Goal: Transaction & Acquisition: Purchase product/service

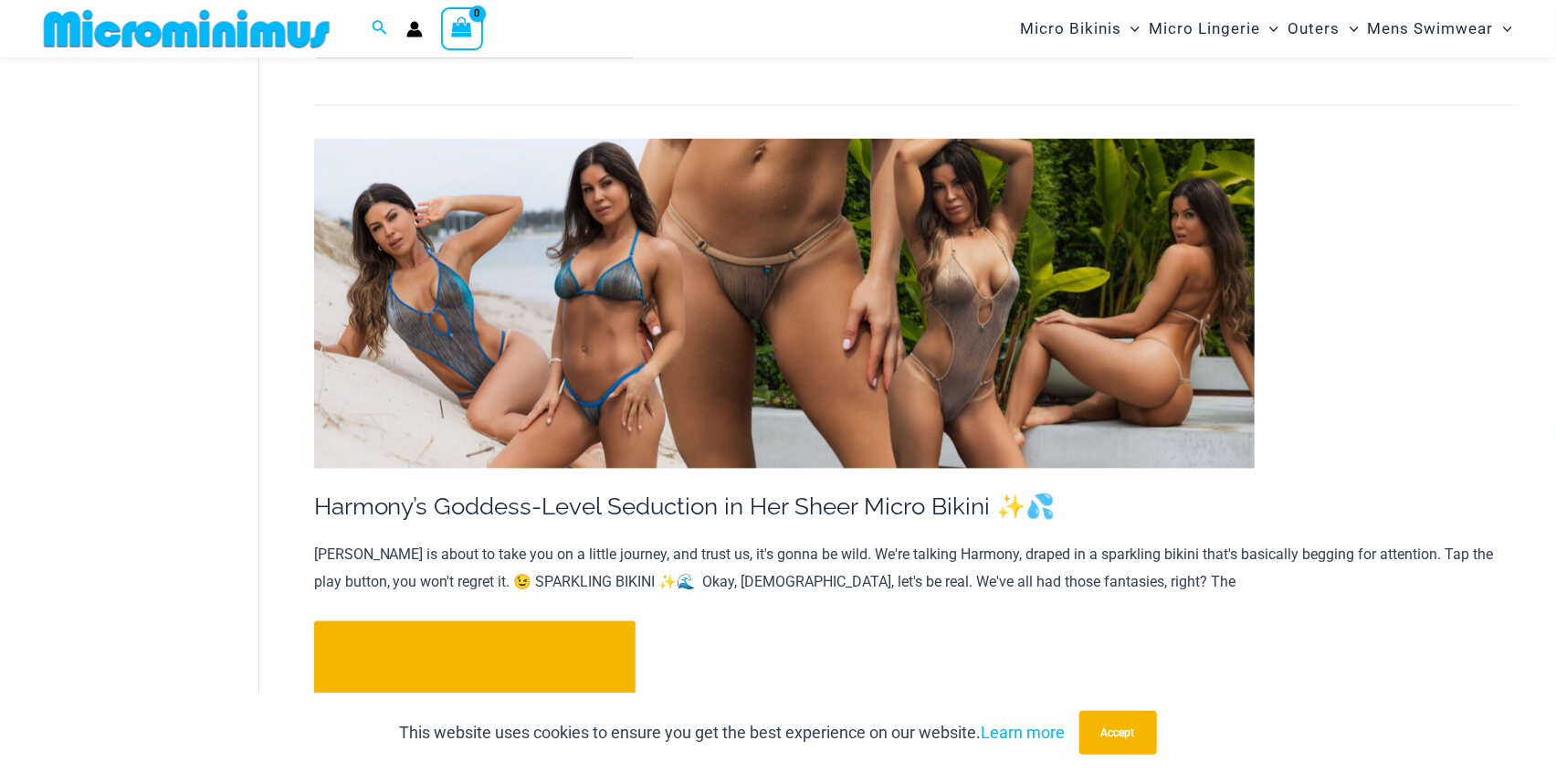
scroll to position [1896, 0]
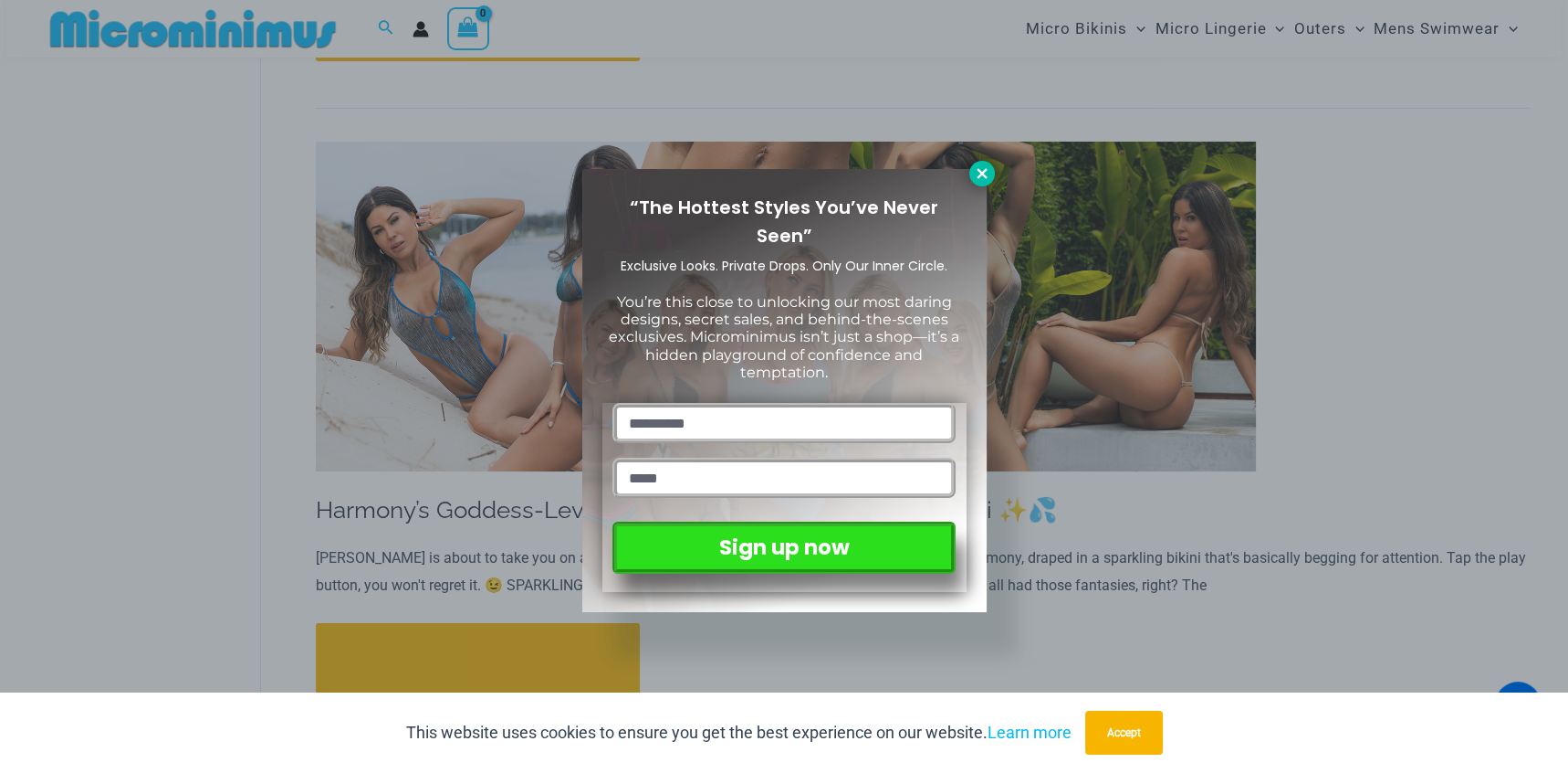
click at [984, 179] on icon at bounding box center [981, 173] width 16 height 16
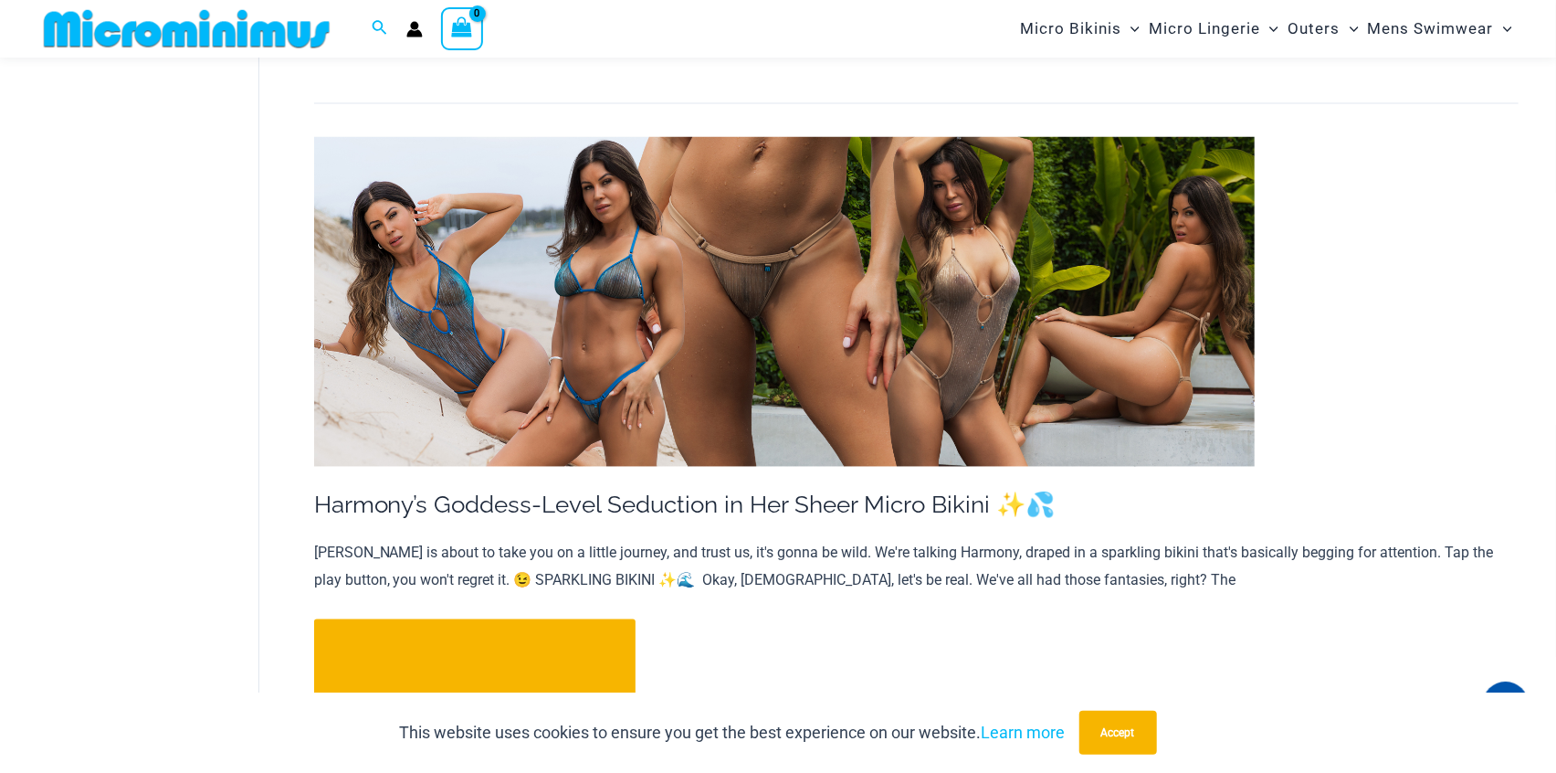
drag, startPoint x: 687, startPoint y: 273, endPoint x: 677, endPoint y: 272, distance: 10.1
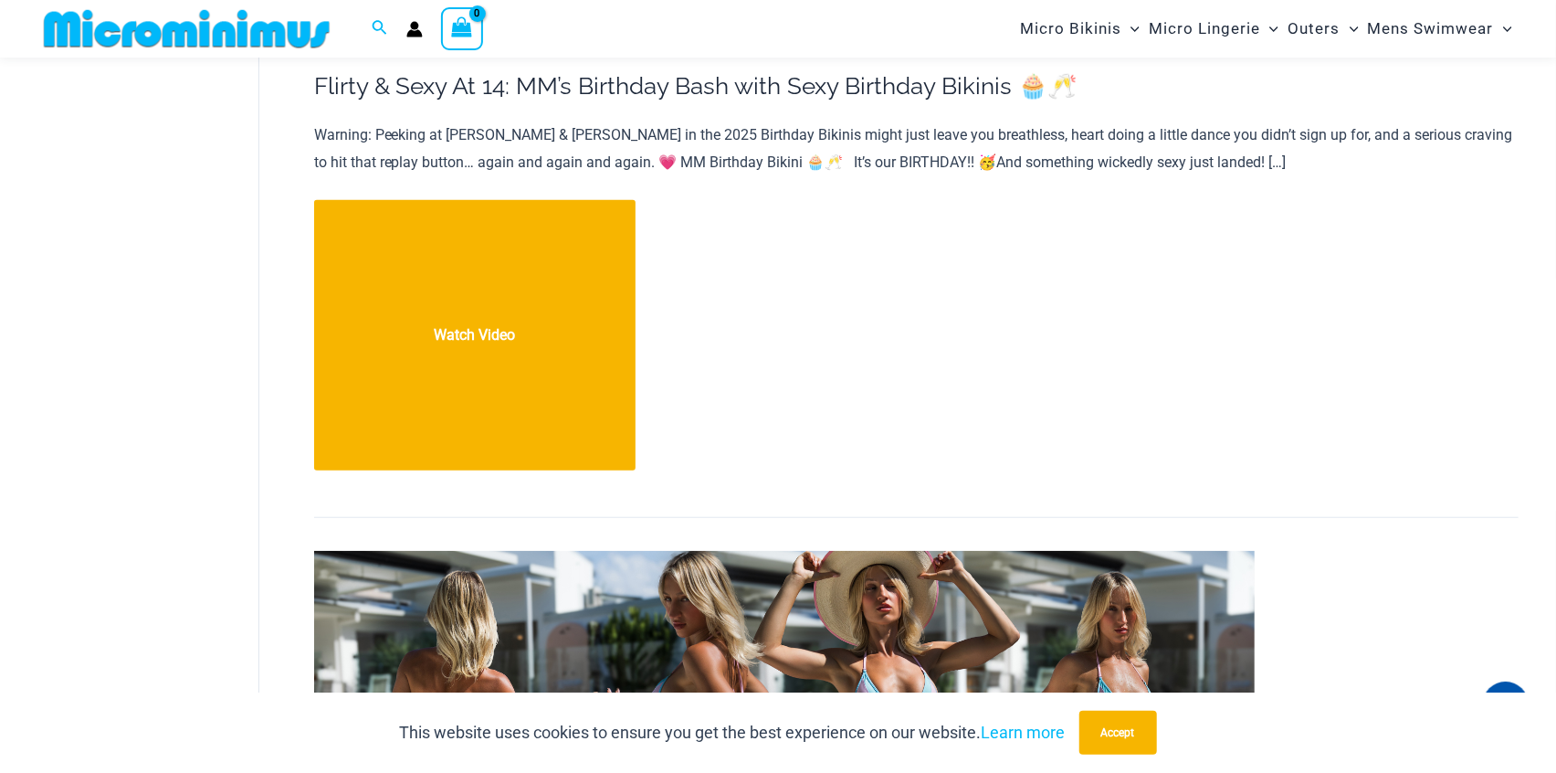
scroll to position [401, 0]
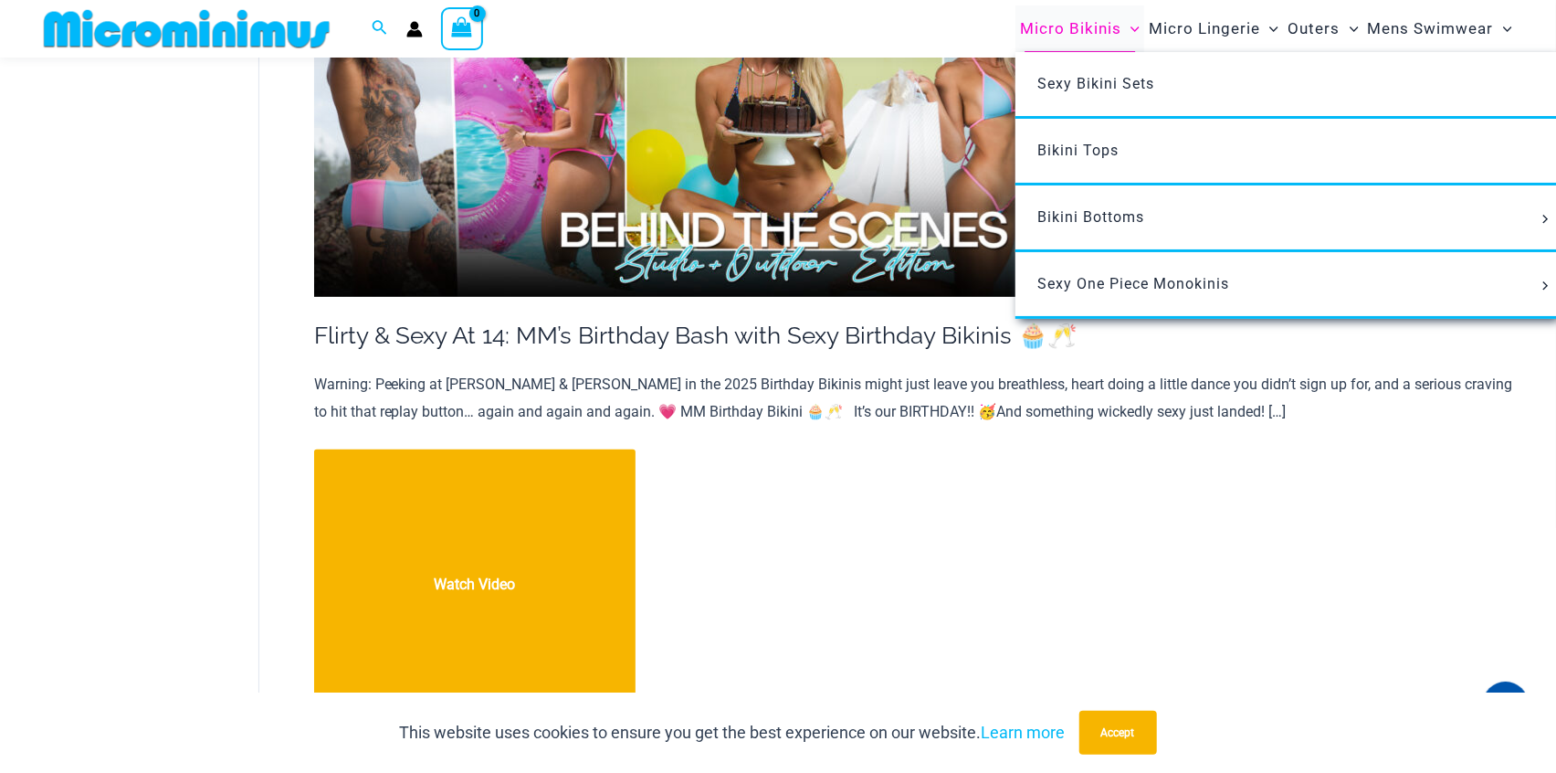
click at [1082, 33] on span "Micro Bikinis" at bounding box center [1070, 28] width 101 height 47
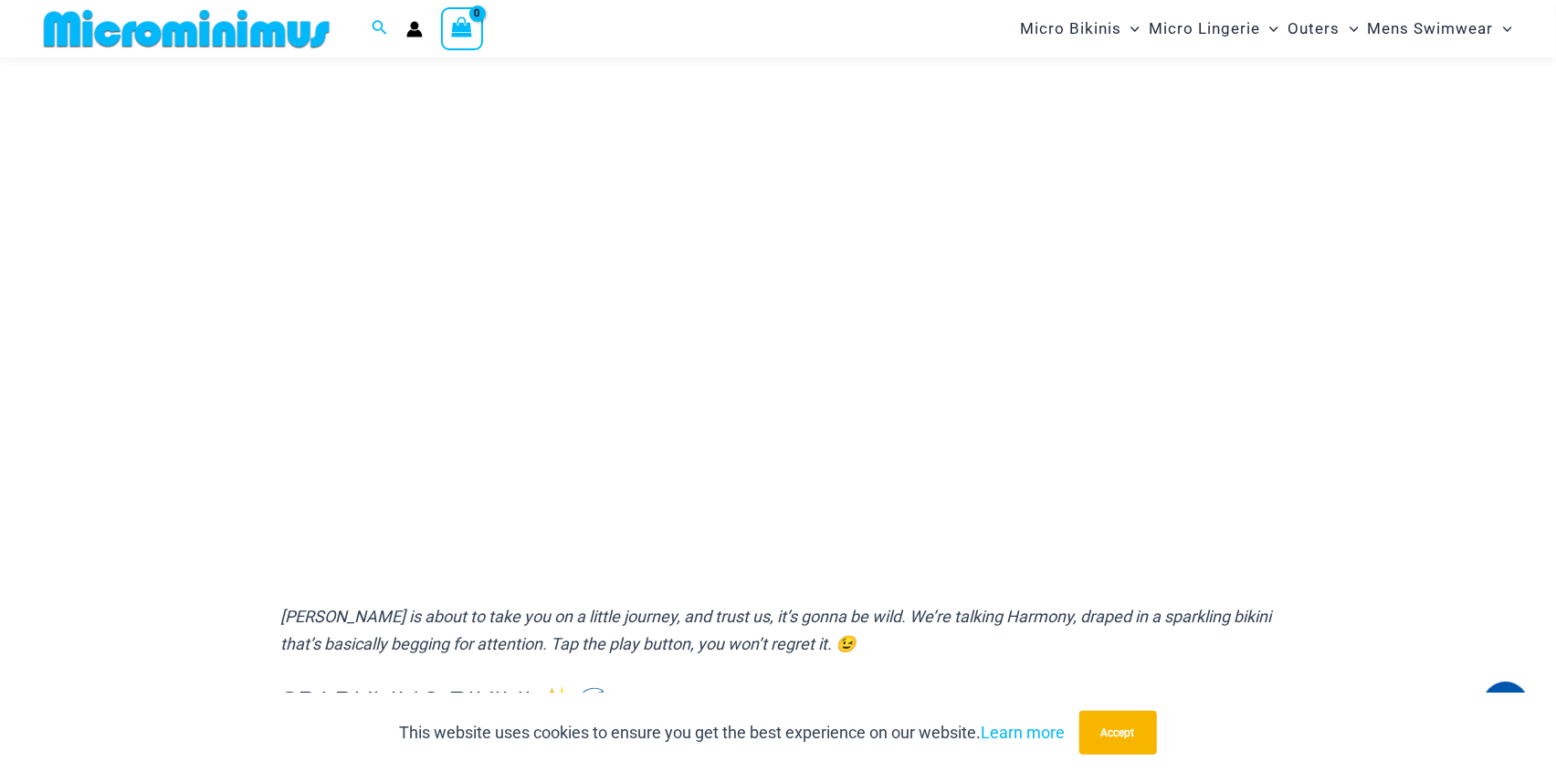
scroll to position [237, 0]
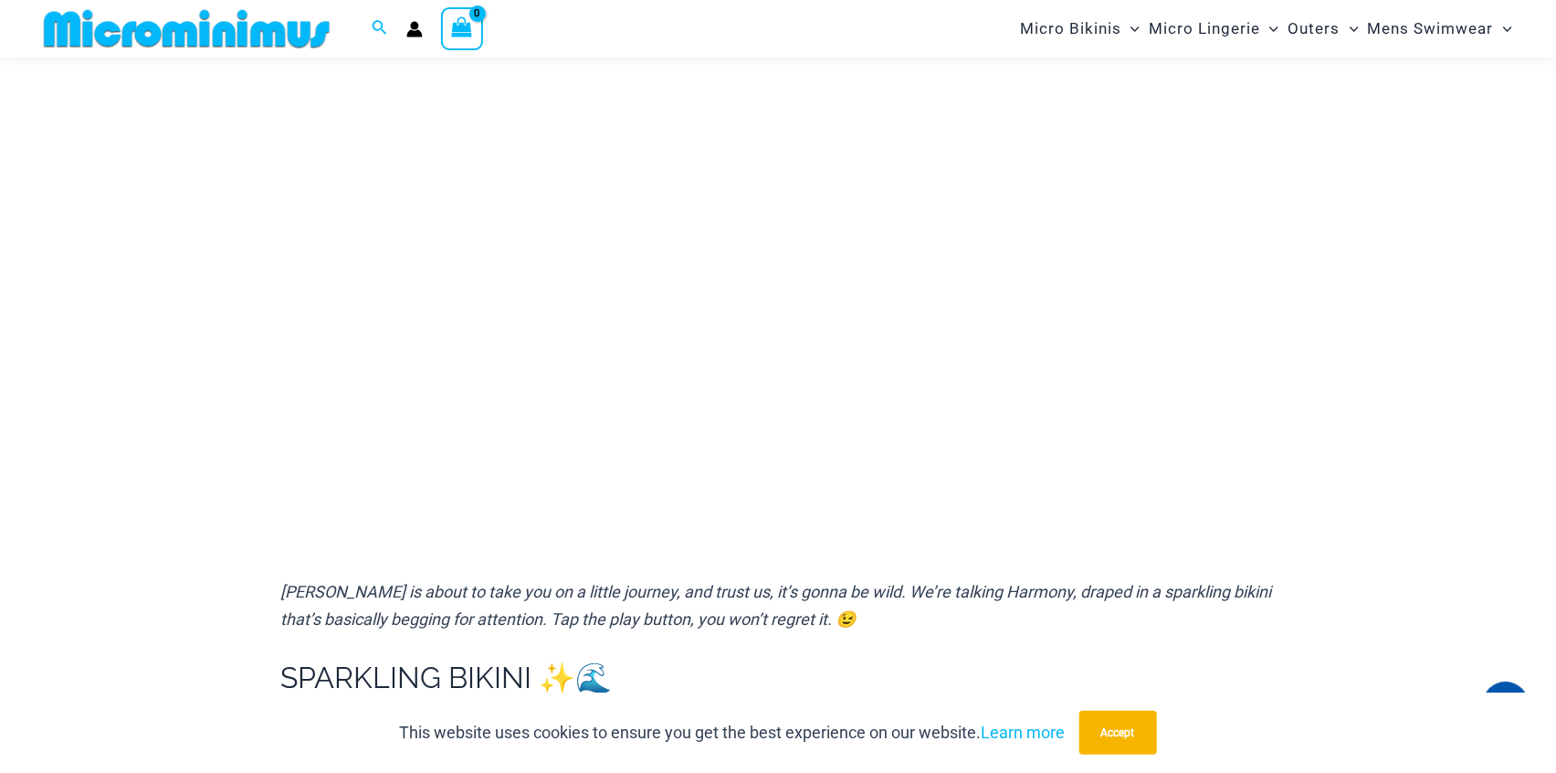
click at [1215, 603] on p "Harmony Pearl is about to take you on a little journey, and trust us, it’s gonn…" at bounding box center [777, 605] width 995 height 54
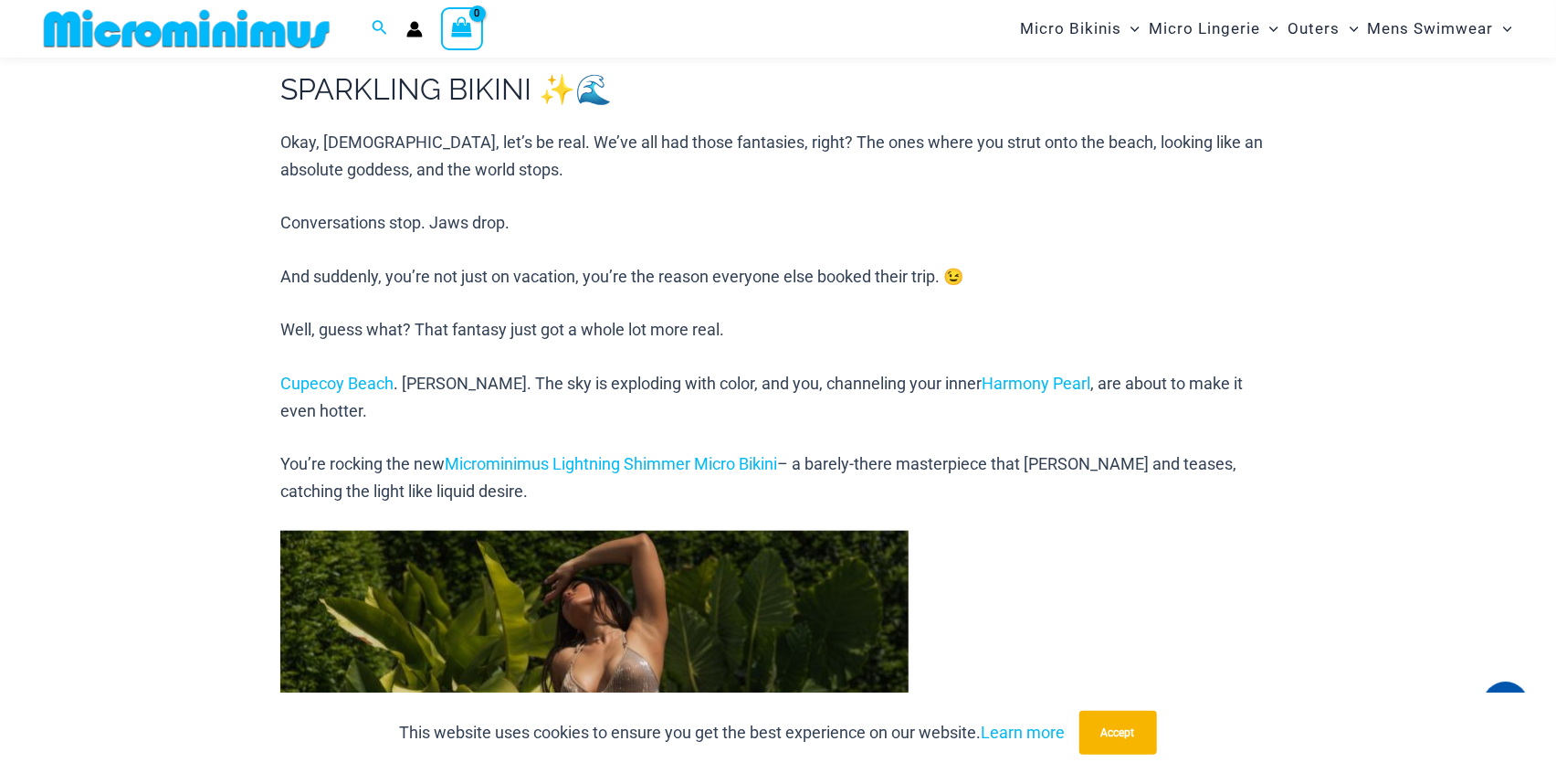
scroll to position [1150, 0]
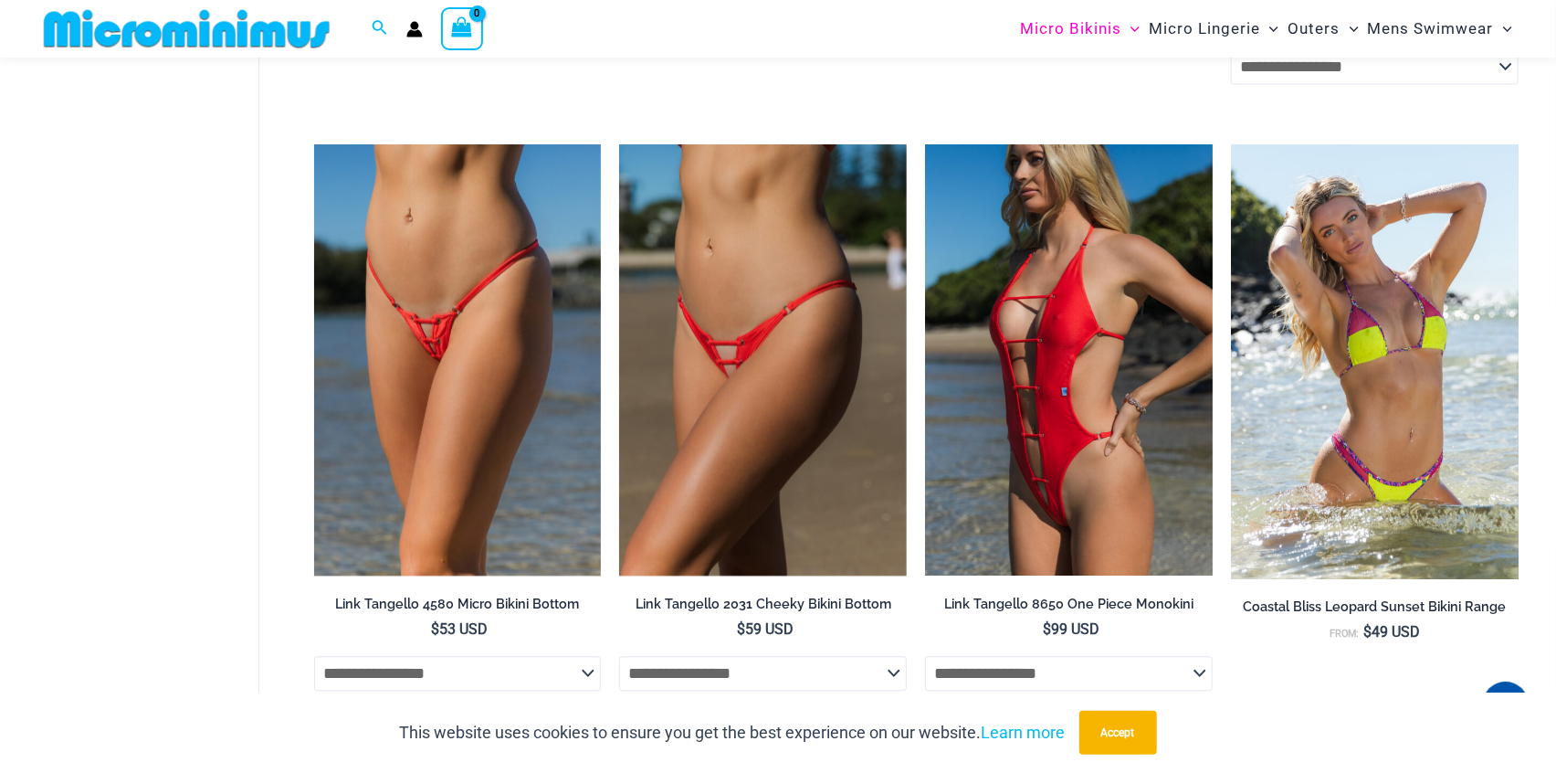
scroll to position [1980, 0]
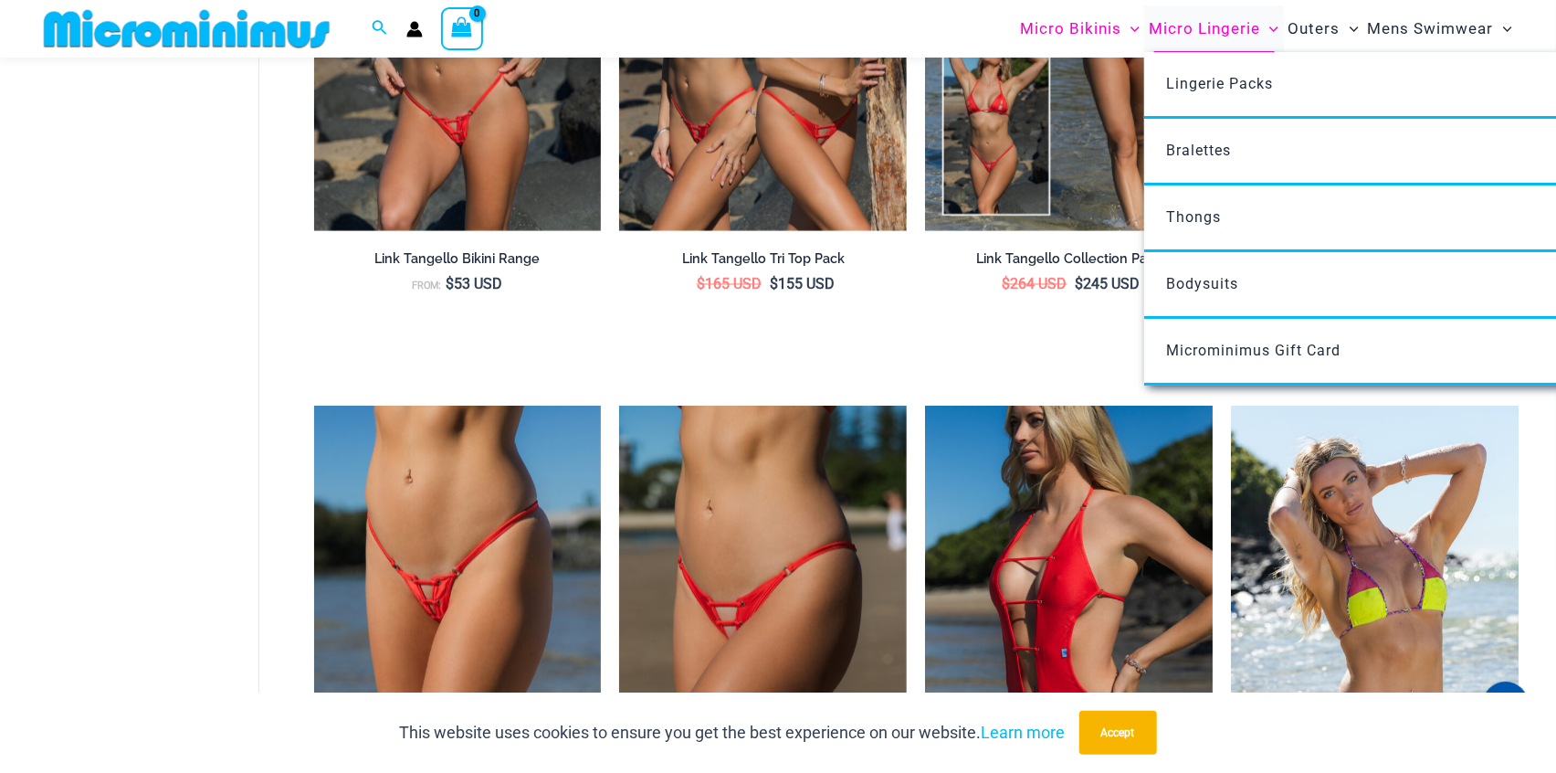
click at [1187, 27] on span "Micro Lingerie" at bounding box center [1204, 28] width 111 height 47
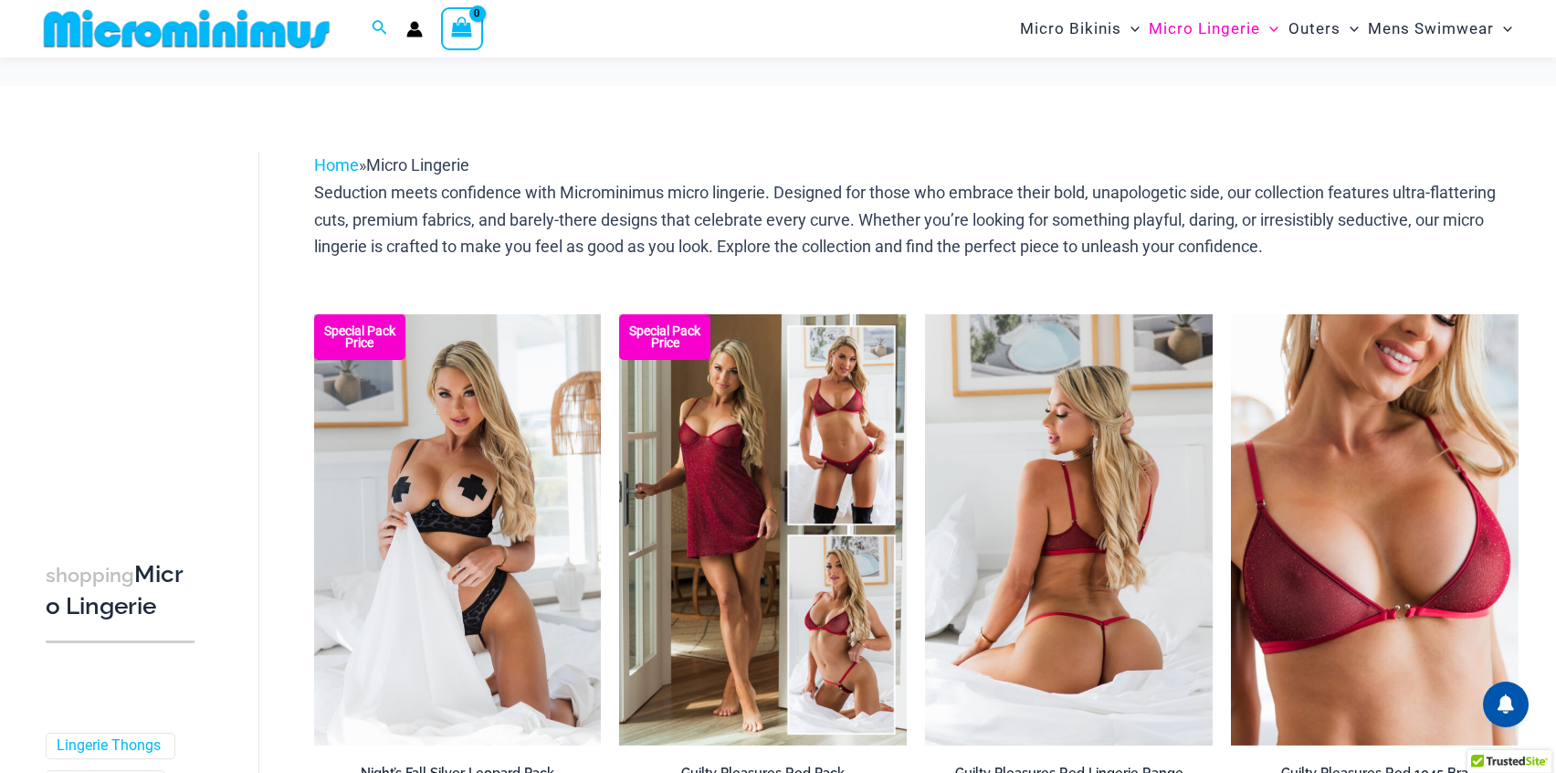
scroll to position [82, 0]
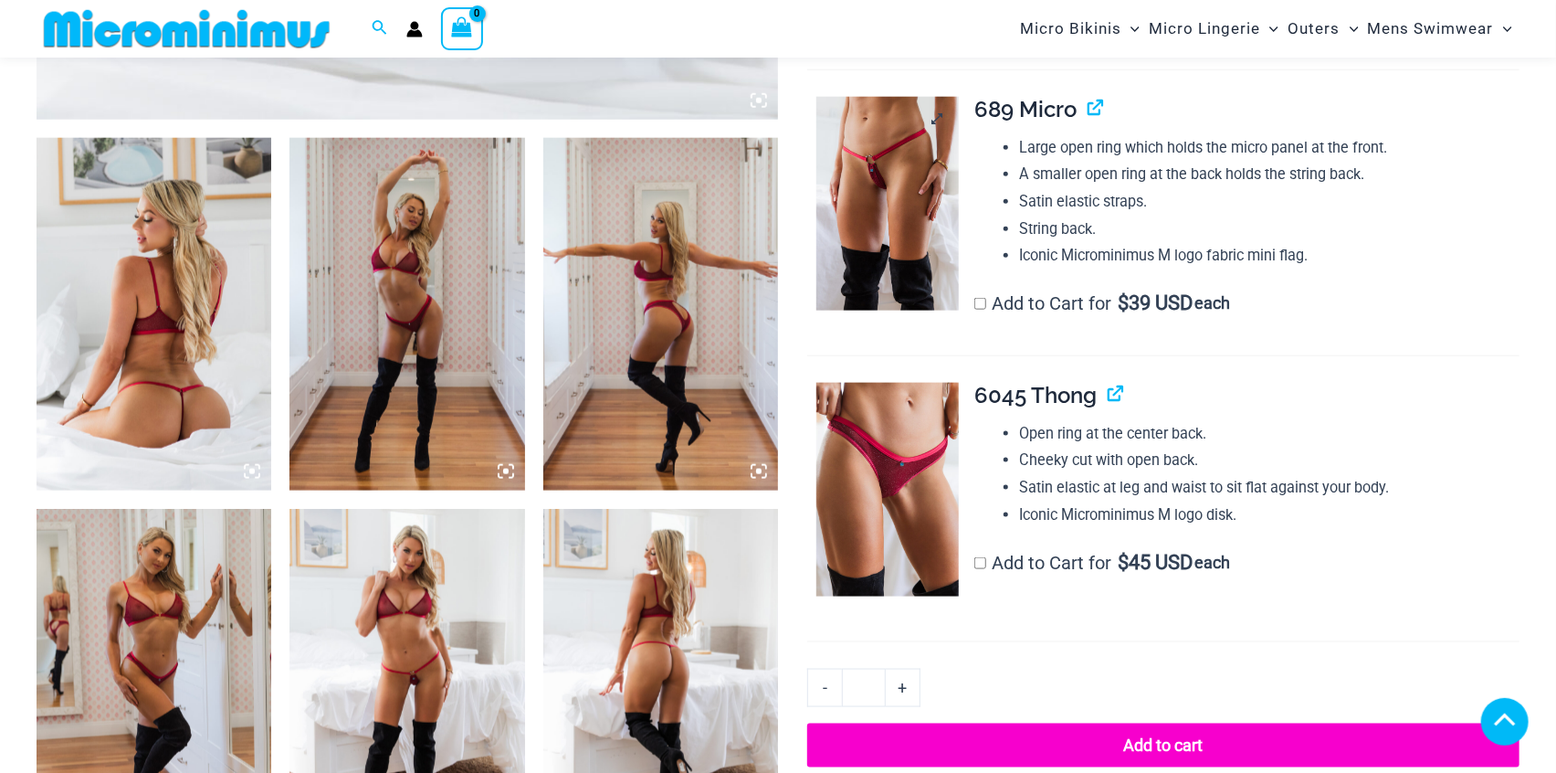
scroll to position [1159, 0]
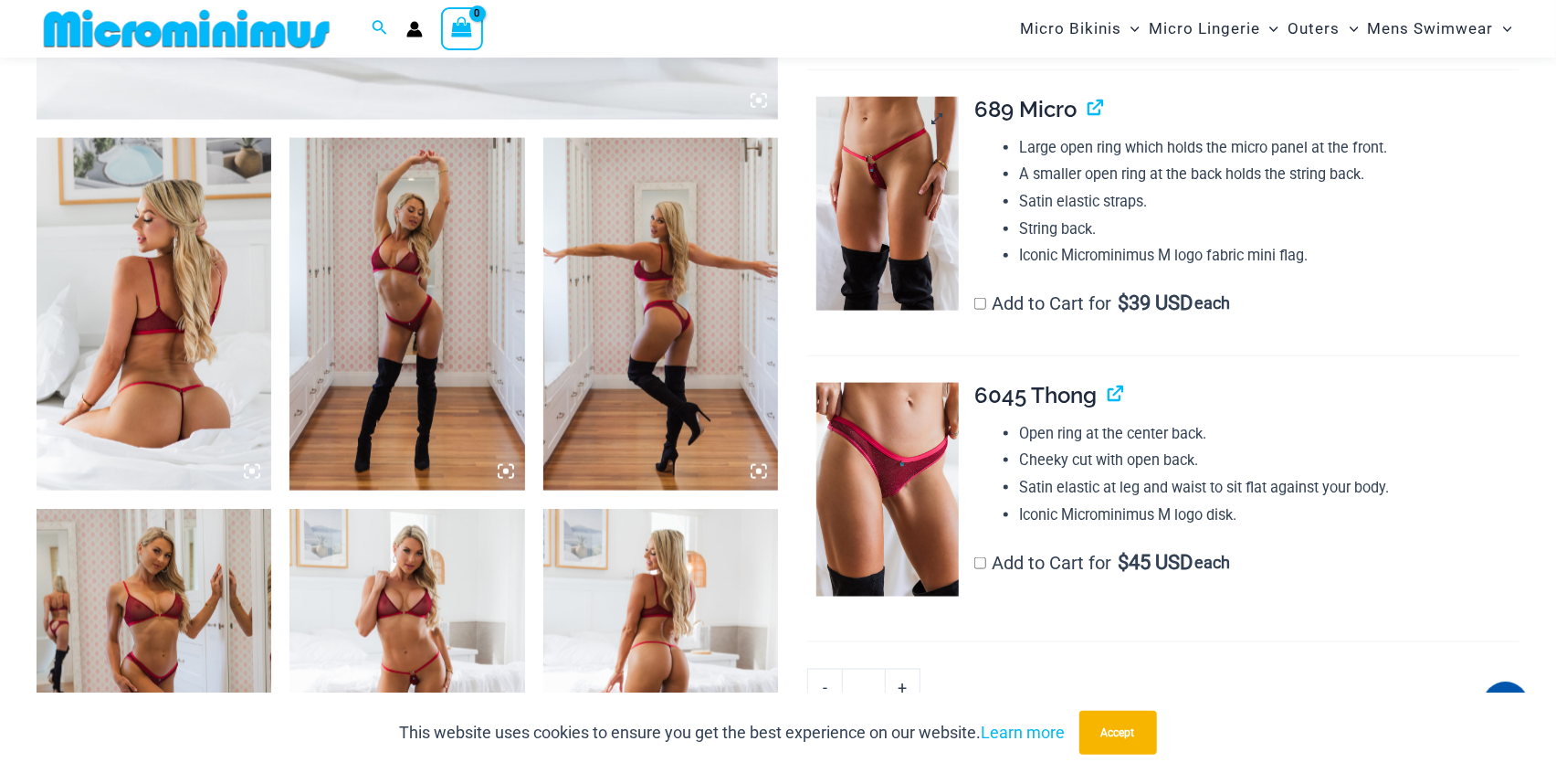
click at [889, 174] on img at bounding box center [887, 204] width 142 height 214
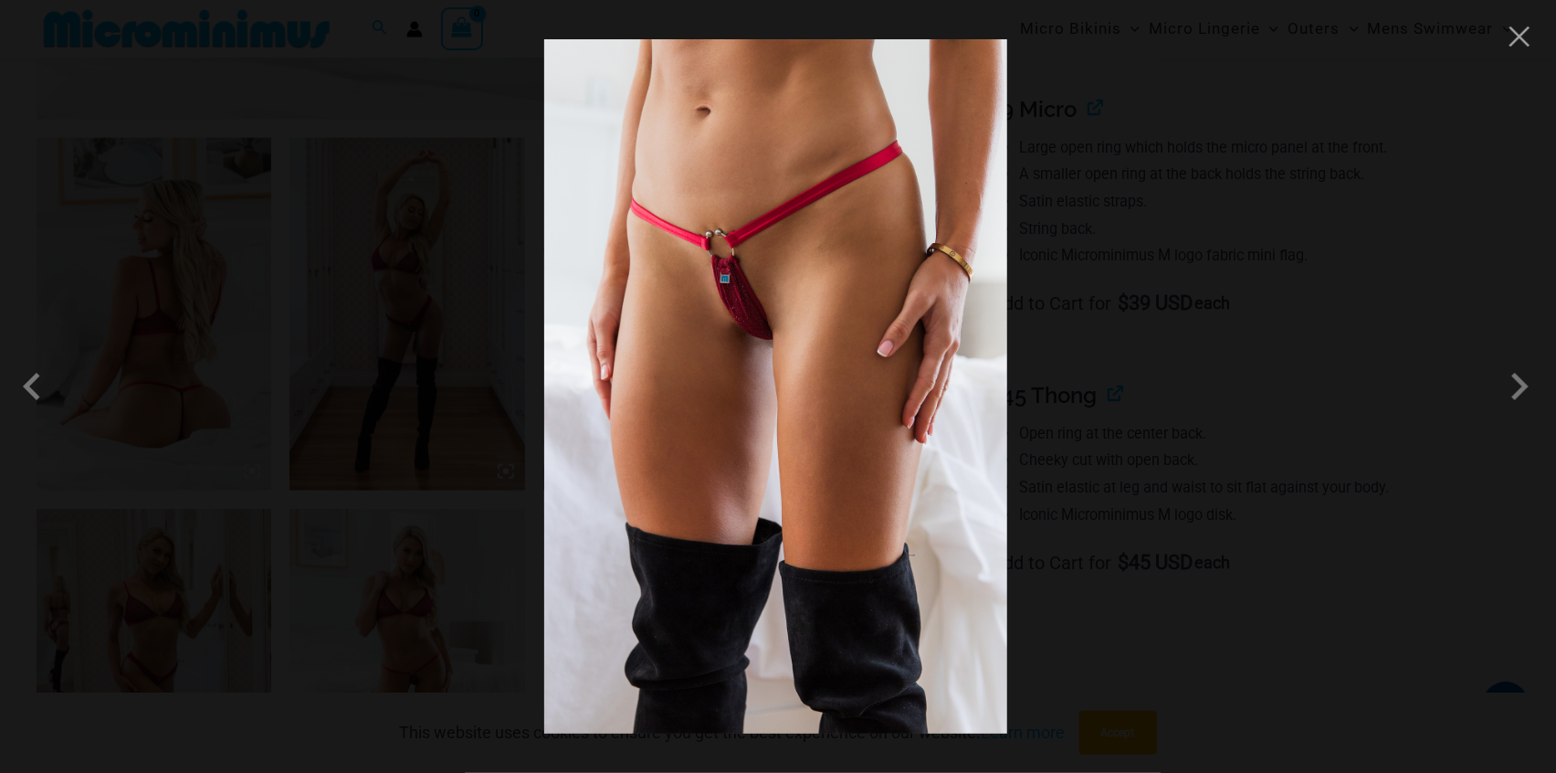
click at [731, 298] on img at bounding box center [775, 386] width 463 height 694
click at [739, 308] on img at bounding box center [775, 386] width 463 height 694
click at [1525, 51] on div at bounding box center [778, 386] width 1556 height 773
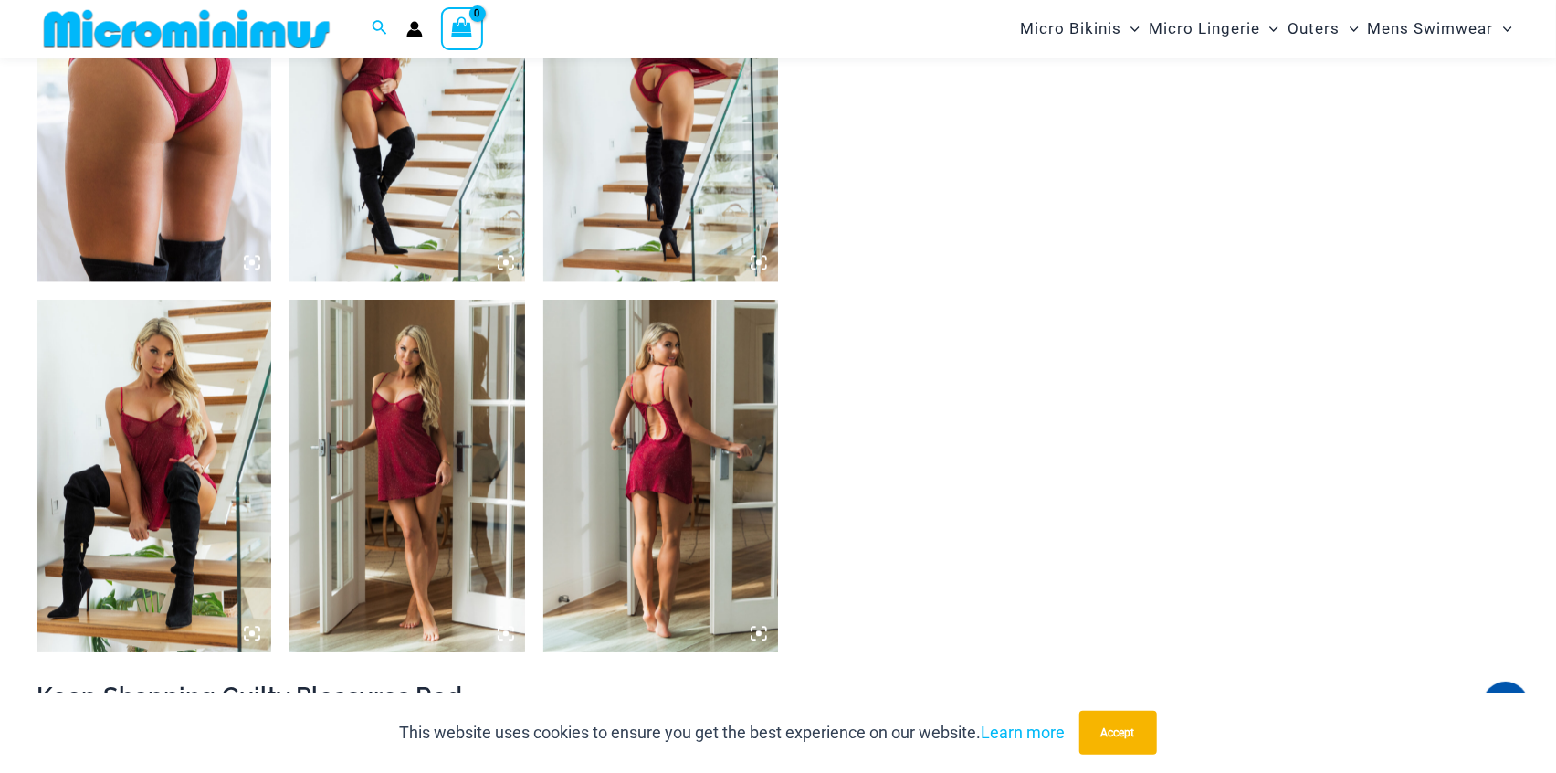
scroll to position [2487, 0]
